Goal: Transaction & Acquisition: Book appointment/travel/reservation

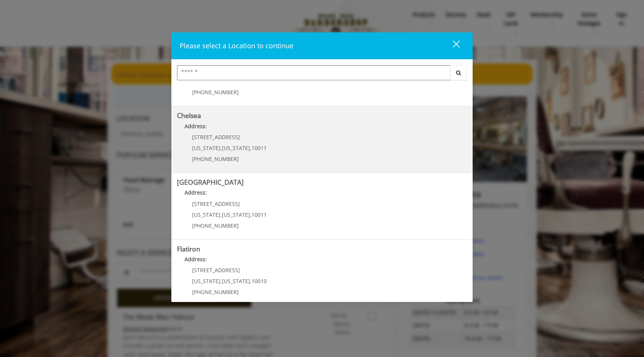
scroll to position [46, 0]
click at [326, 147] on link "Chelsea Address: [STREET_ADDRESS][US_STATE][US_STATE] (917) 639-3902" at bounding box center [322, 137] width 290 height 55
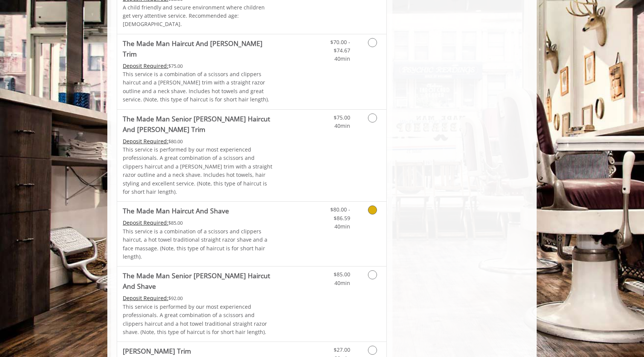
scroll to position [647, 0]
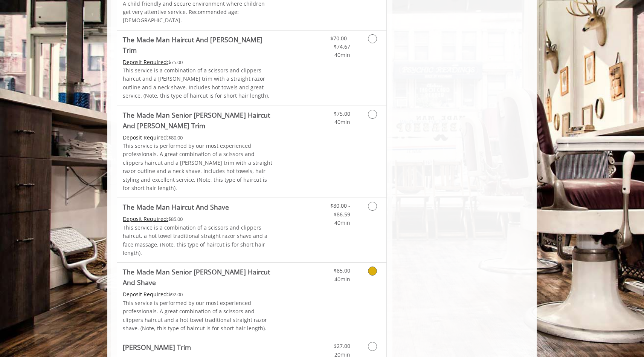
click at [290, 263] on link "Discounted Price" at bounding box center [296, 300] width 45 height 75
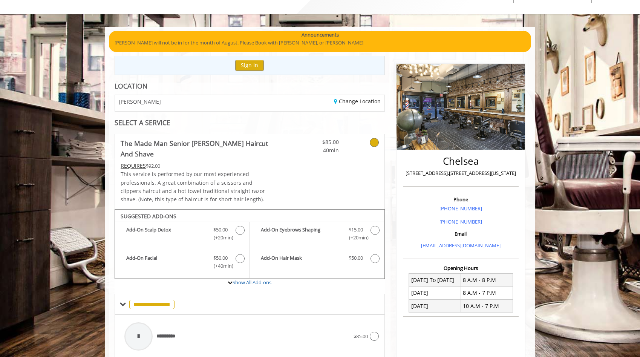
scroll to position [137, 0]
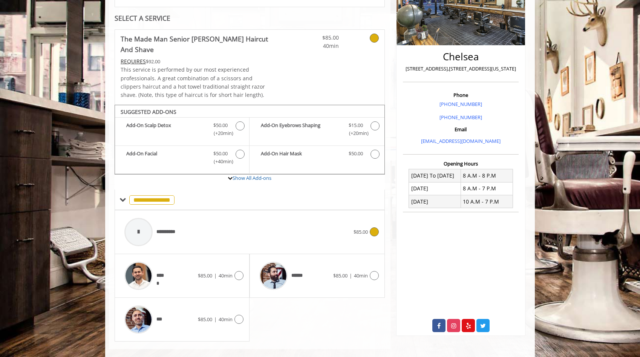
click at [299, 221] on div "**********" at bounding box center [237, 232] width 233 height 36
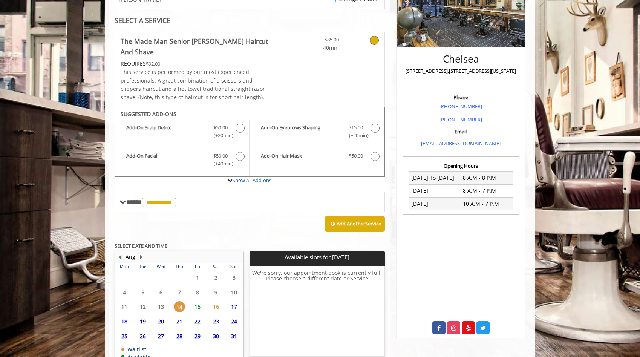
click at [196, 301] on span "15" at bounding box center [197, 306] width 11 height 11
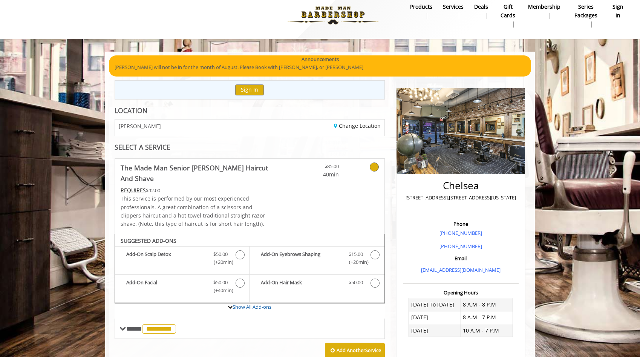
scroll to position [0, 0]
